Goal: Information Seeking & Learning: Understand process/instructions

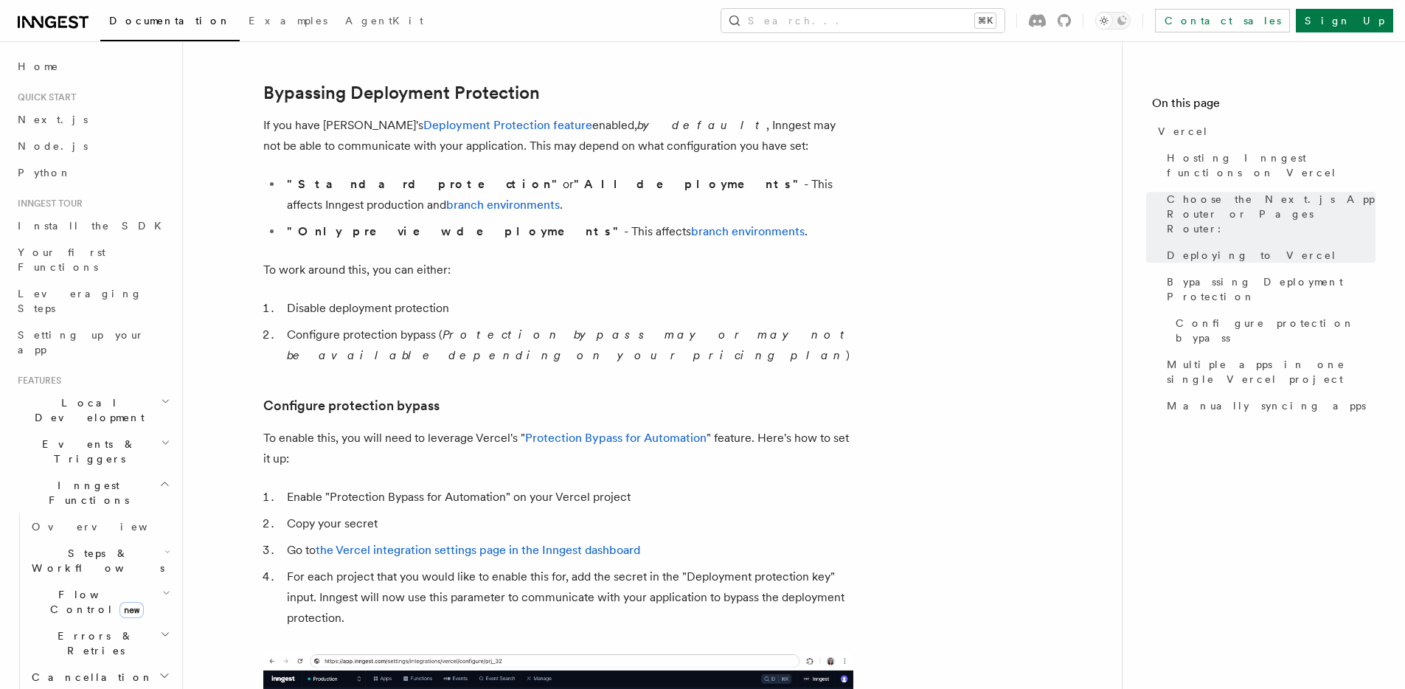
scroll to position [1089, 0]
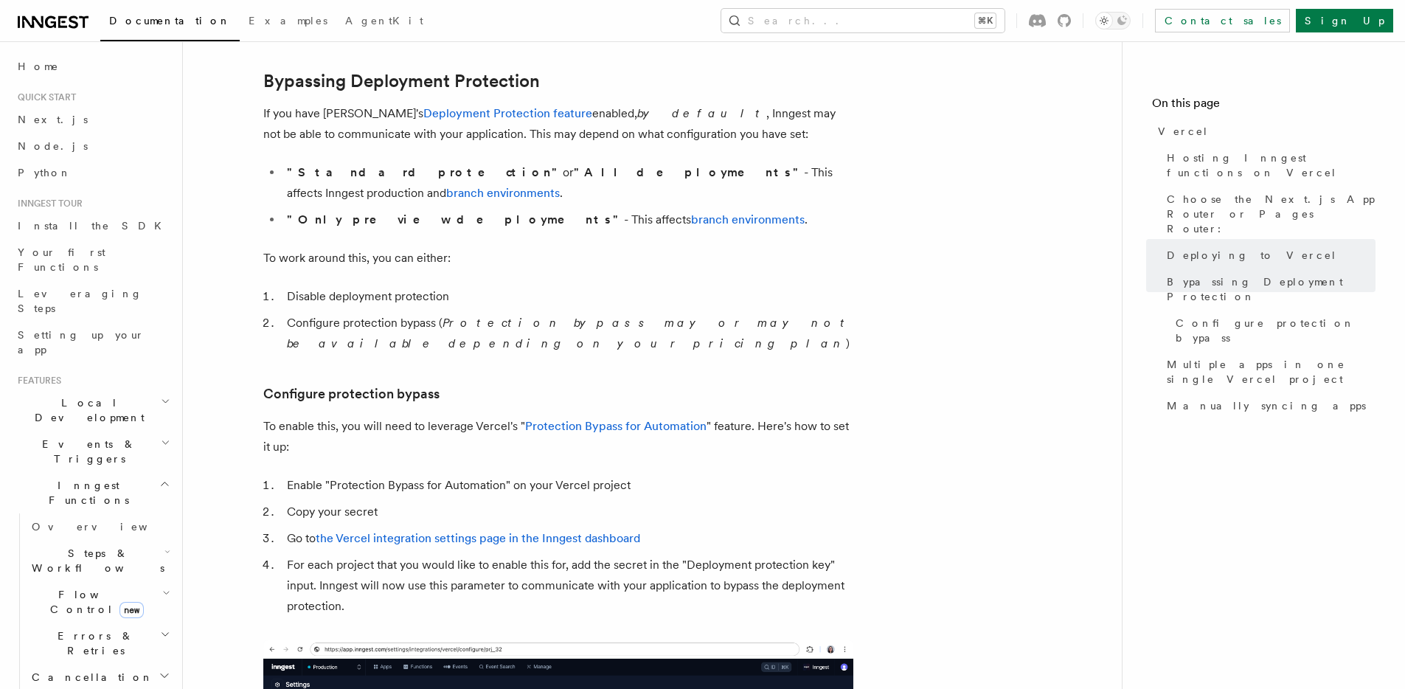
click at [902, 297] on article "Platform Deployment Cloud Providers Setup Vercel Inngest enables you to host yo…" at bounding box center [653, 511] width 892 height 3073
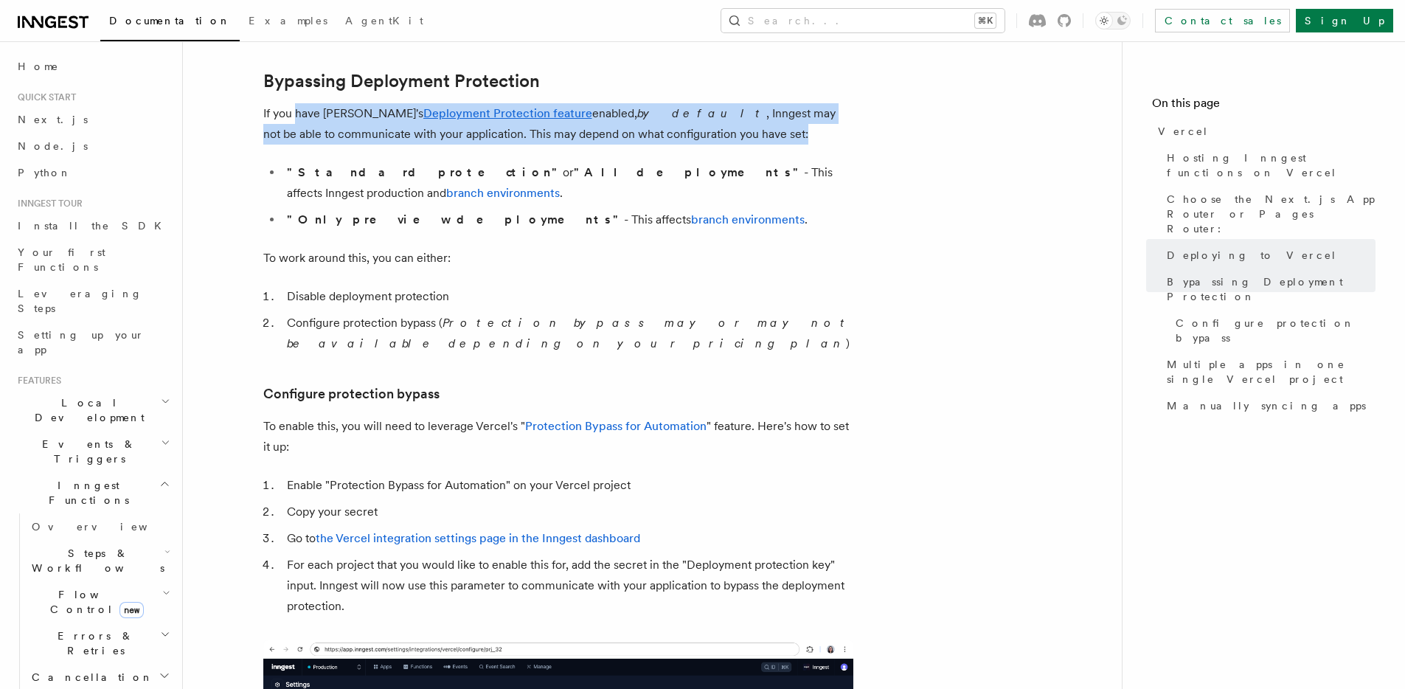
drag, startPoint x: 297, startPoint y: 111, endPoint x: 690, endPoint y: 137, distance: 394.1
click at [690, 137] on p "If you have Vercel's Deployment Protection feature enabled, by default , Innges…" at bounding box center [558, 123] width 590 height 41
click at [688, 137] on p "If you have Vercel's Deployment Protection feature enabled, by default , Innges…" at bounding box center [558, 123] width 590 height 41
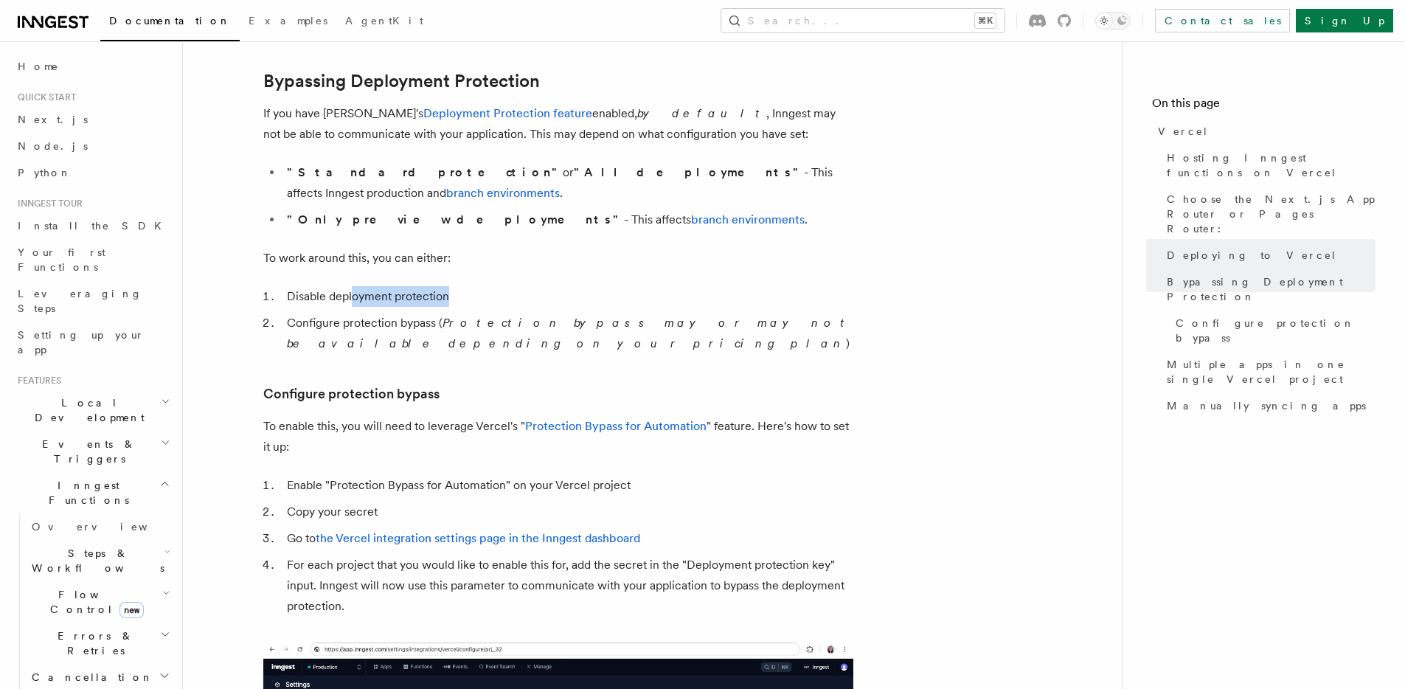
drag, startPoint x: 353, startPoint y: 275, endPoint x: 531, endPoint y: 274, distance: 177.8
click at [531, 286] on li "Disable deployment protection" at bounding box center [568, 296] width 571 height 21
click at [408, 313] on li "Configure protection bypass ( Protection bypass may or may not be available dep…" at bounding box center [568, 333] width 571 height 41
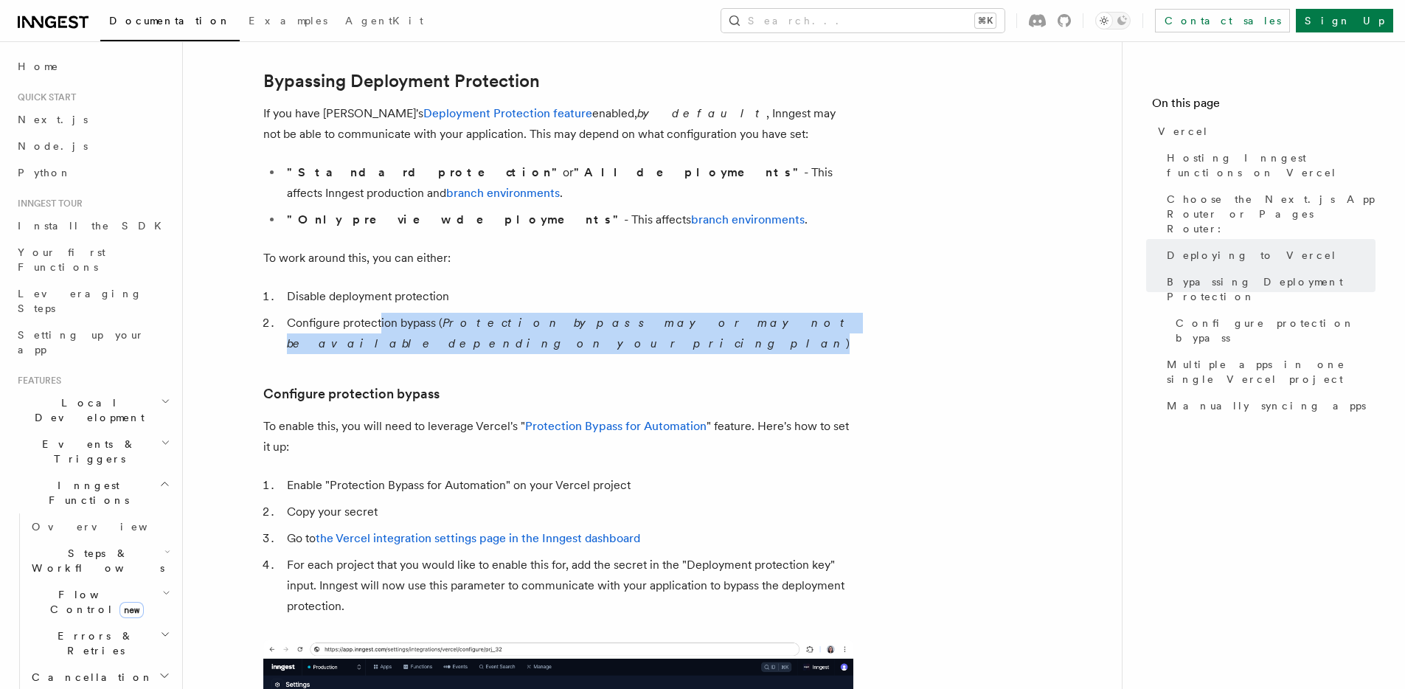
drag, startPoint x: 379, startPoint y: 307, endPoint x: 882, endPoint y: 311, distance: 503.1
click at [882, 311] on article "Platform Deployment Cloud Providers Setup Vercel Inngest enables you to host yo…" at bounding box center [653, 511] width 892 height 3073
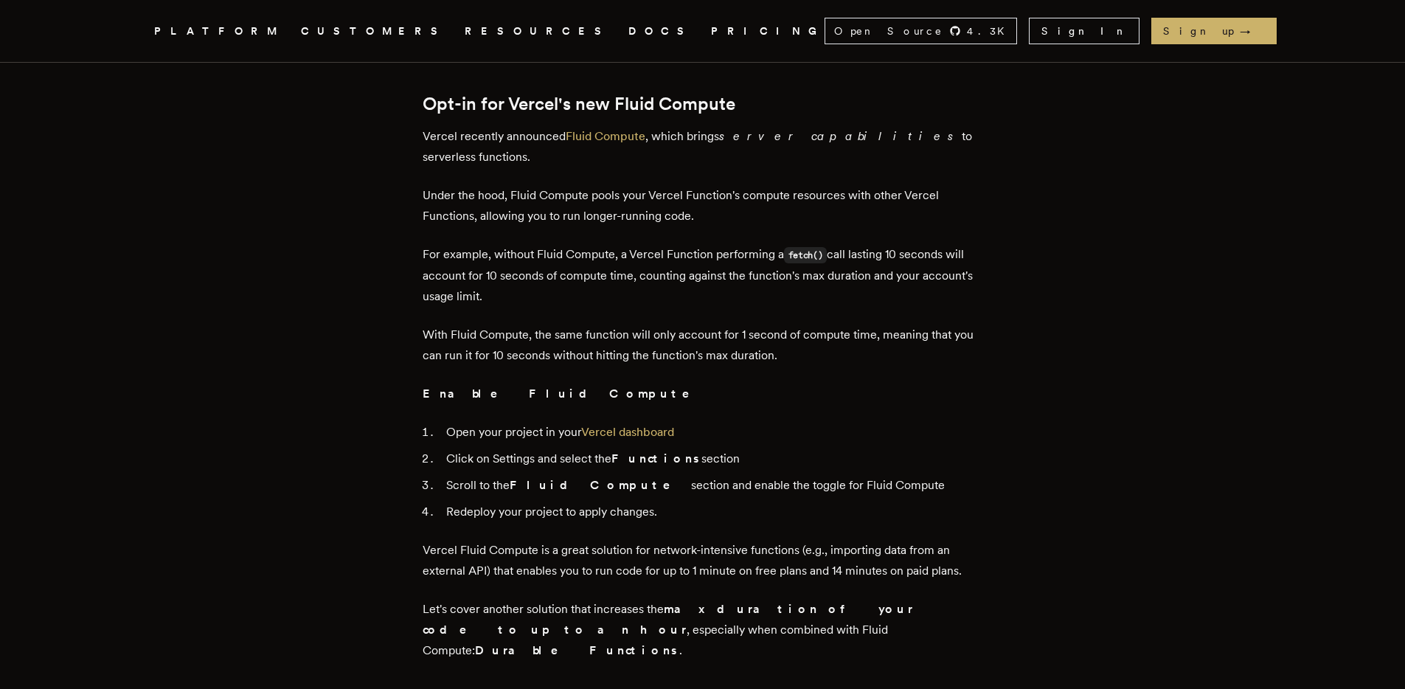
scroll to position [1388, 0]
click at [662, 423] on link "Vercel dashboard" at bounding box center [627, 430] width 93 height 14
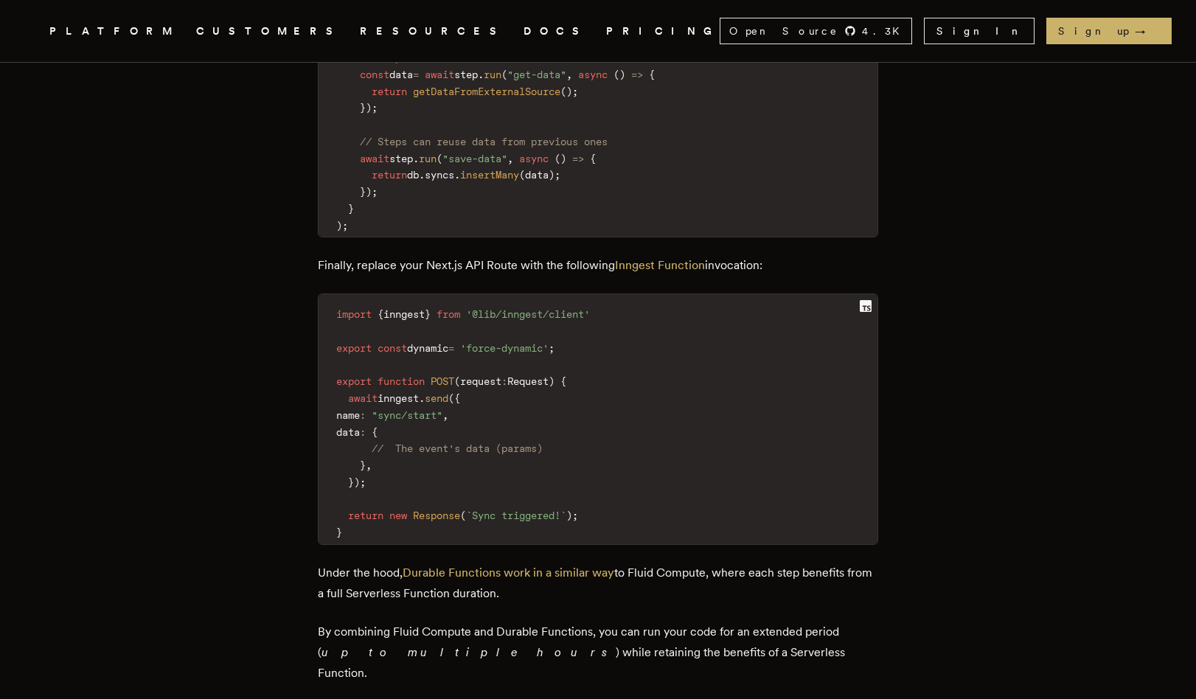
scroll to position [2377, 0]
